Goal: Task Accomplishment & Management: Manage account settings

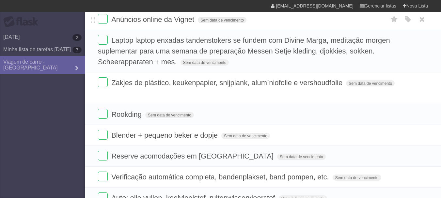
scroll to position [90, 0]
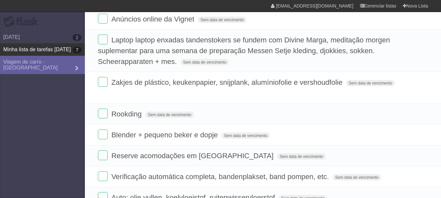
click at [28, 51] on font "Minha lista de tarefas [DATE]" at bounding box center [37, 50] width 68 height 6
click at [60, 48] on font "Minha lista de tarefas [DATE]" at bounding box center [37, 50] width 68 height 6
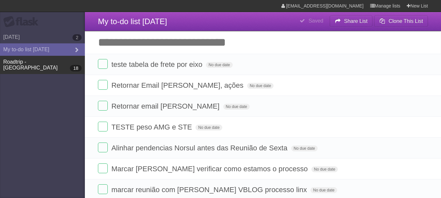
click at [27, 63] on link "Roadtrip - [GEOGRAPHIC_DATA] 18" at bounding box center [42, 65] width 85 height 18
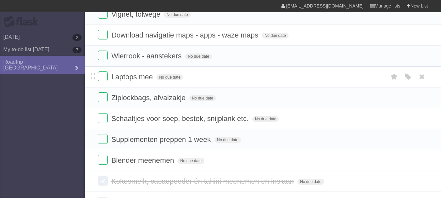
scroll to position [294, 0]
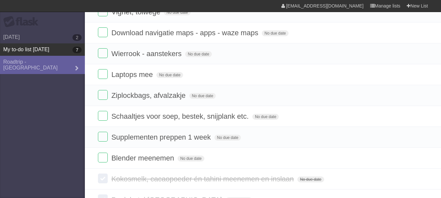
click at [50, 51] on link "My to-do list [DATE] 7" at bounding box center [42, 49] width 85 height 12
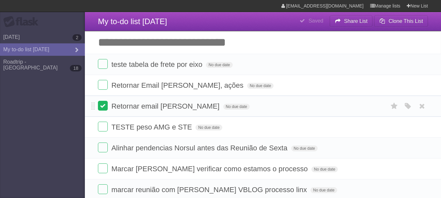
click at [103, 110] on label at bounding box center [103, 106] width 10 height 10
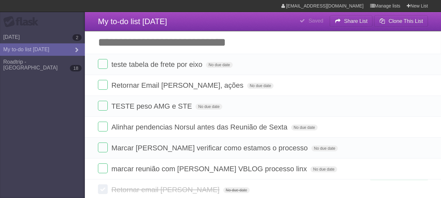
scroll to position [33, 0]
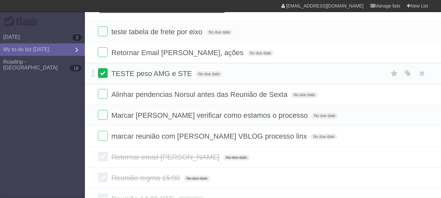
click at [101, 74] on label at bounding box center [103, 73] width 10 height 10
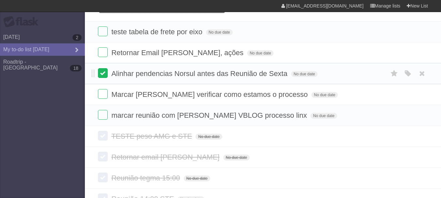
click at [104, 74] on label at bounding box center [103, 73] width 10 height 10
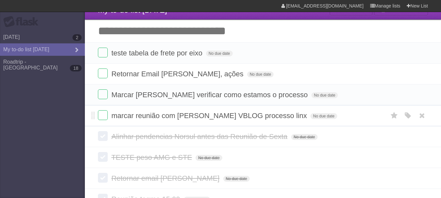
scroll to position [0, 0]
